Goal: Task Accomplishment & Management: Use online tool/utility

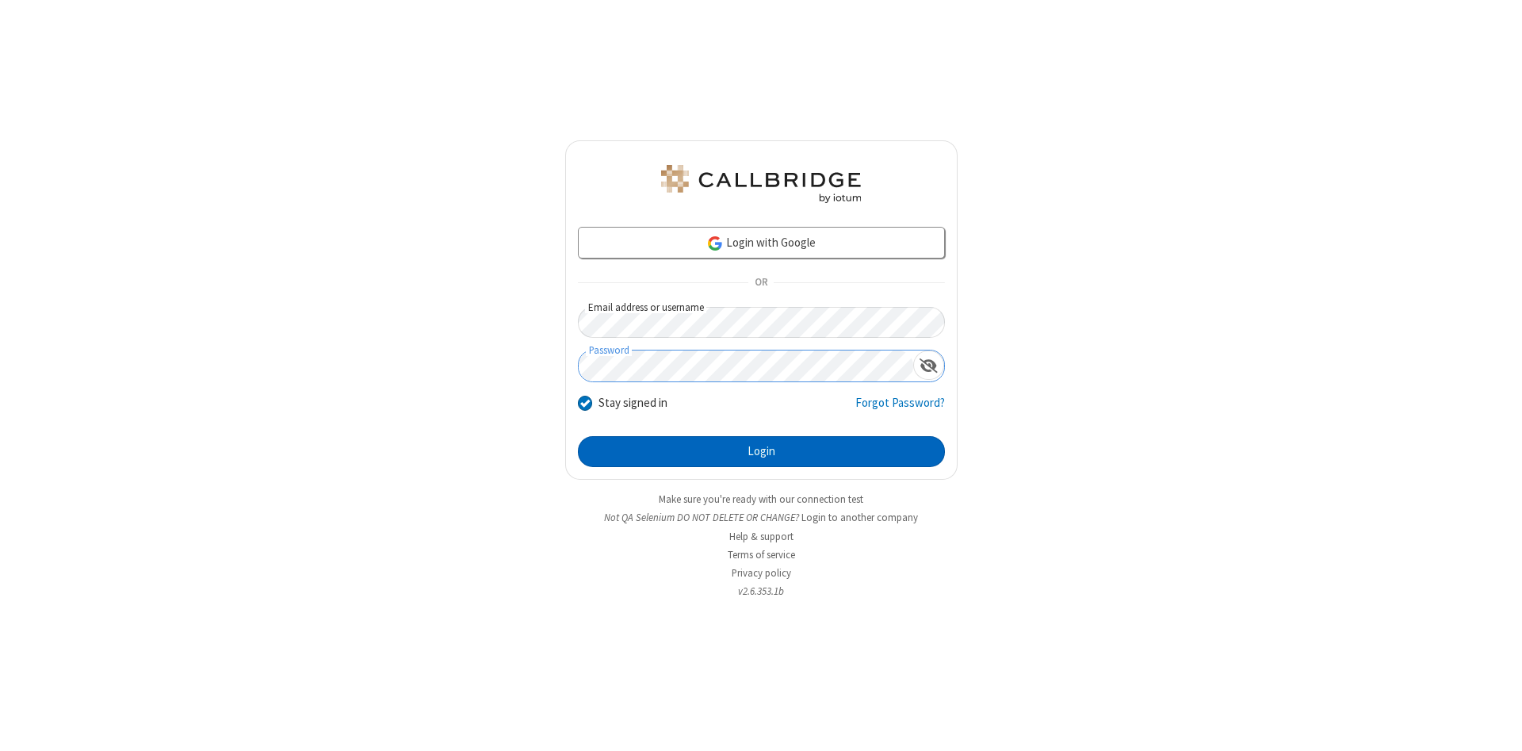
click at [761, 452] on button "Login" at bounding box center [761, 452] width 367 height 32
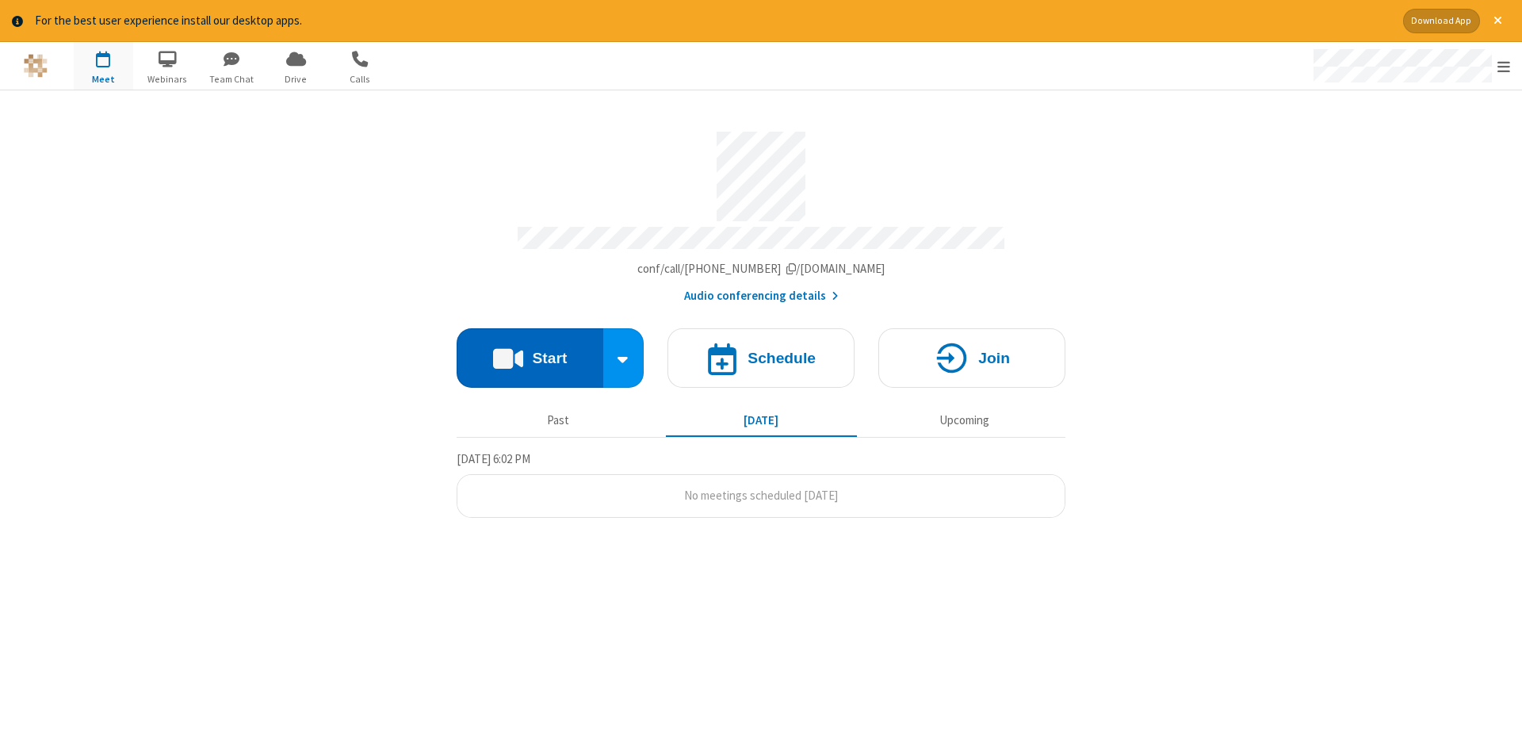
click at [530, 352] on button "Start" at bounding box center [530, 357] width 147 height 59
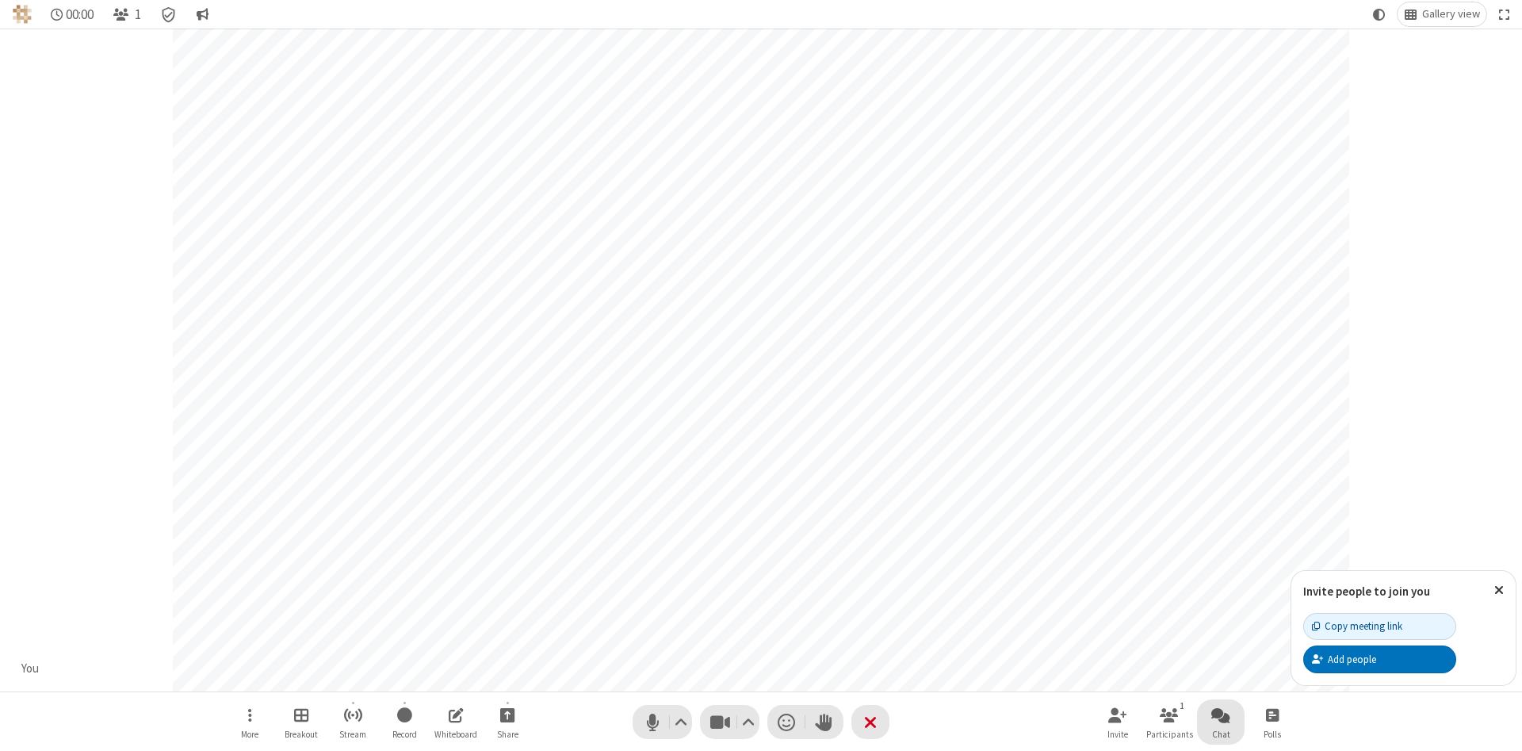
click at [1221, 714] on span "Open chat" at bounding box center [1220, 715] width 19 height 20
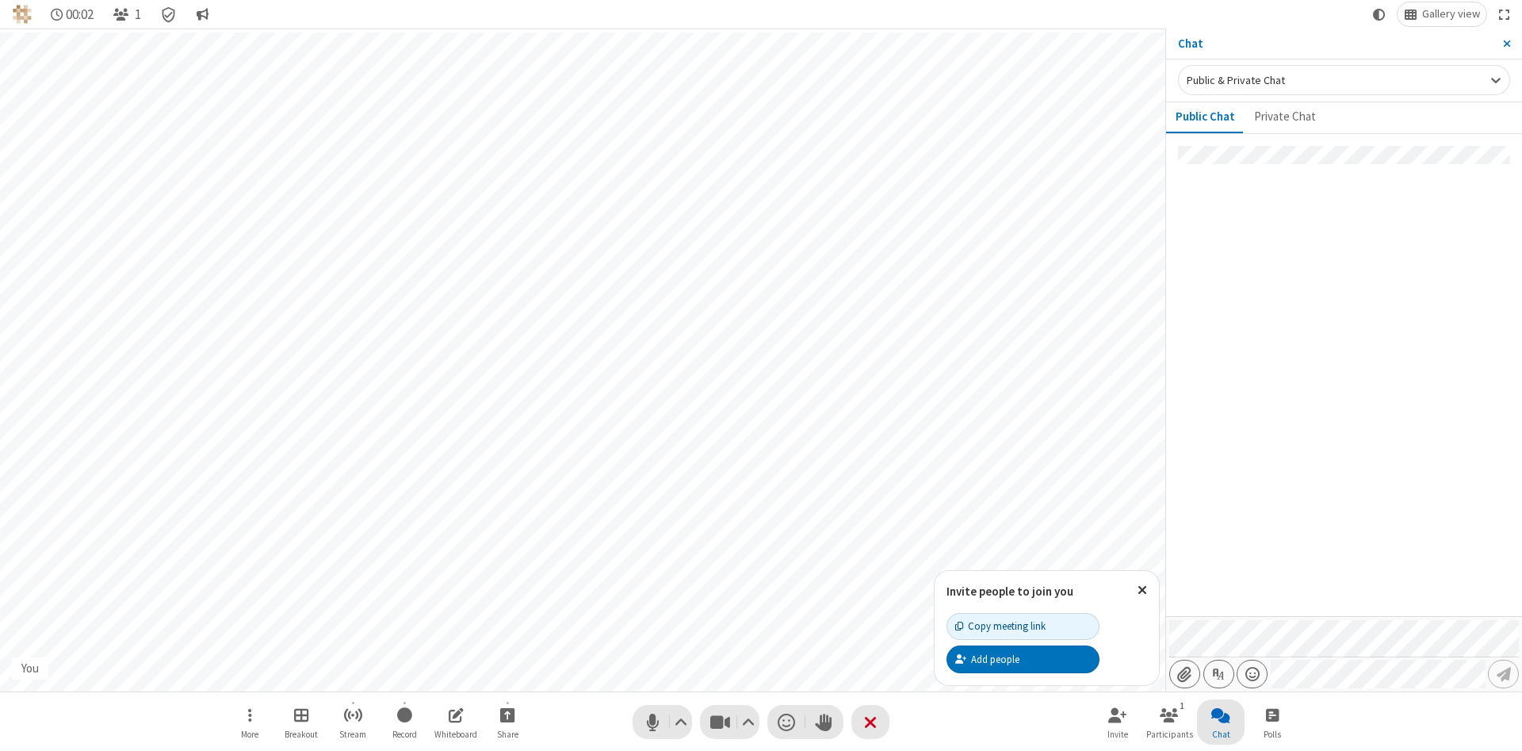
type input "C:\fakepath\doc_test.docx"
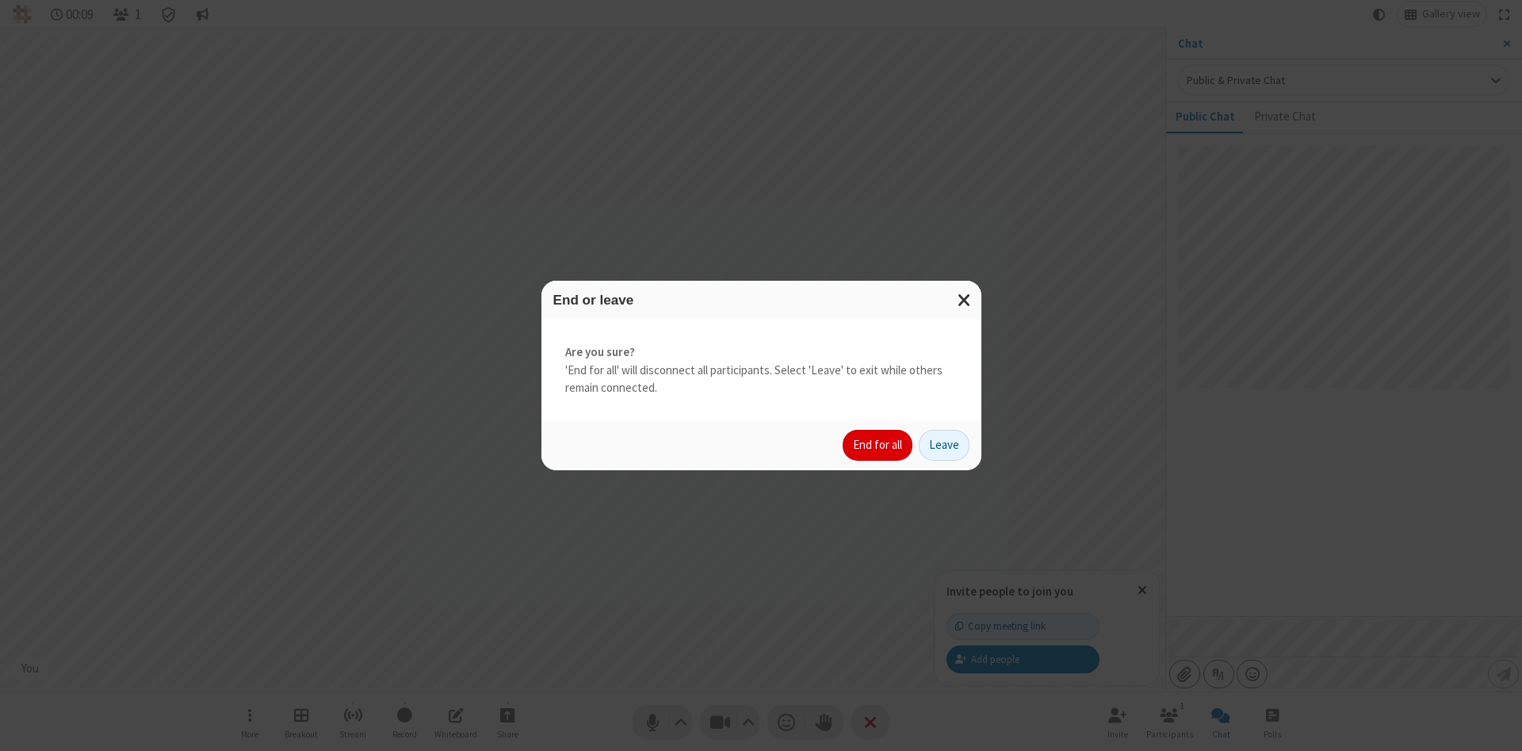
click at [878, 445] on button "End for all" at bounding box center [878, 446] width 70 height 32
